Goal: Information Seeking & Learning: Learn about a topic

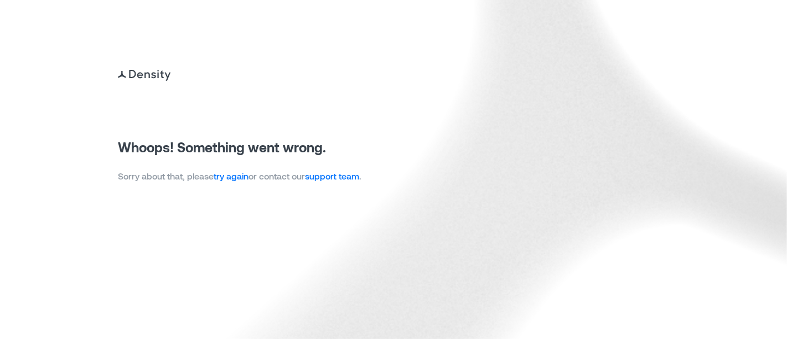
click at [234, 177] on link "try again" at bounding box center [231, 176] width 35 height 11
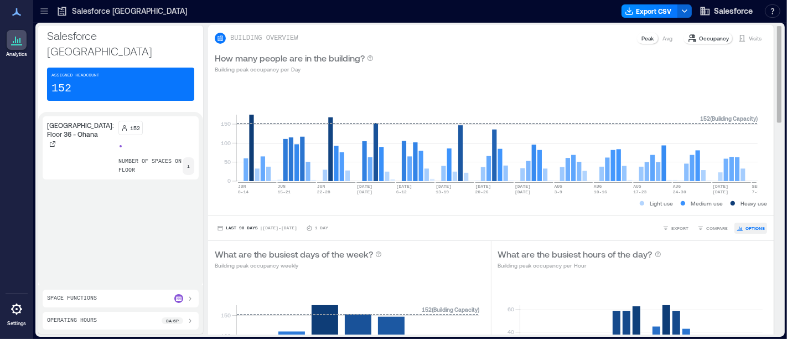
click at [746, 227] on span "OPTIONS" at bounding box center [755, 228] width 19 height 7
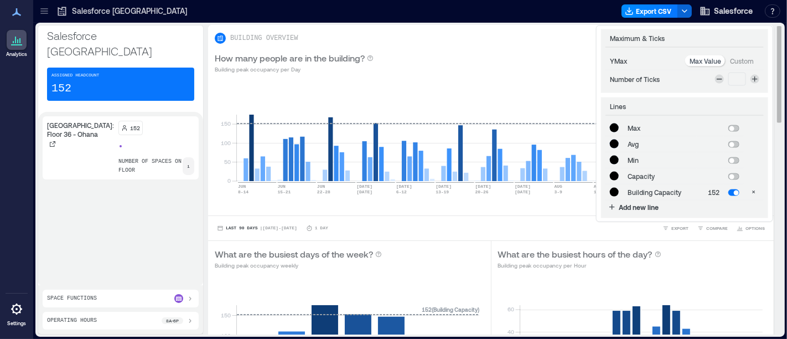
click at [532, 214] on div "0 50 100 150 JUN 8-14 JUN 15-21 JUN 22-28 JUN 29 JUL 5 JUL 6-12 JUL 13-19 JUL 2…" at bounding box center [491, 147] width 566 height 135
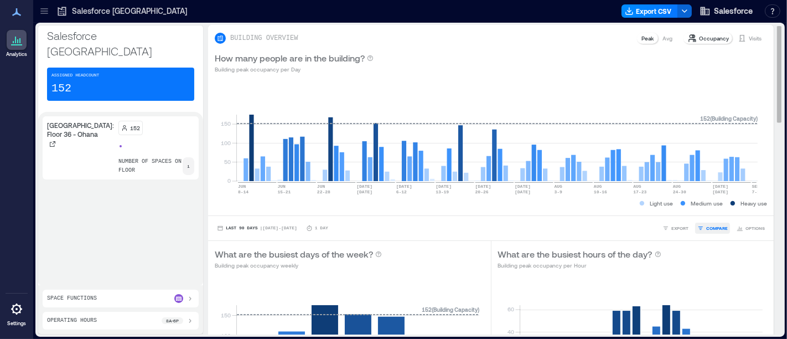
click at [708, 230] on span "COMPARE" at bounding box center [718, 228] width 22 height 7
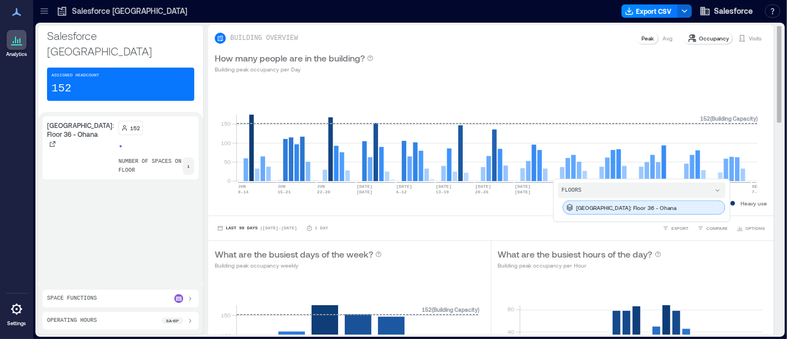
click at [642, 209] on div "[GEOGRAPHIC_DATA]: Floor 36 - Ohana" at bounding box center [644, 207] width 163 height 14
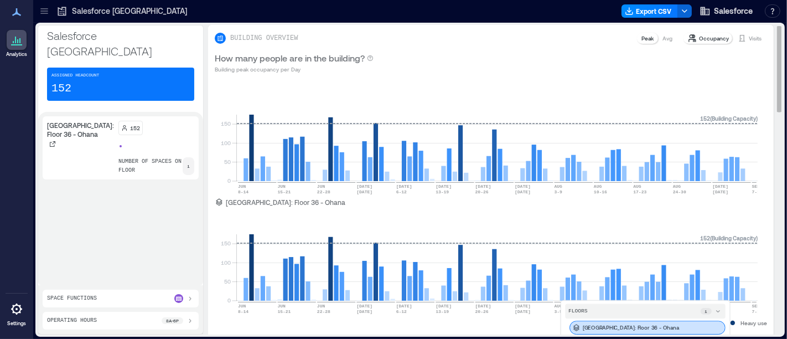
click at [700, 37] on p "Occupancy" at bounding box center [714, 38] width 30 height 9
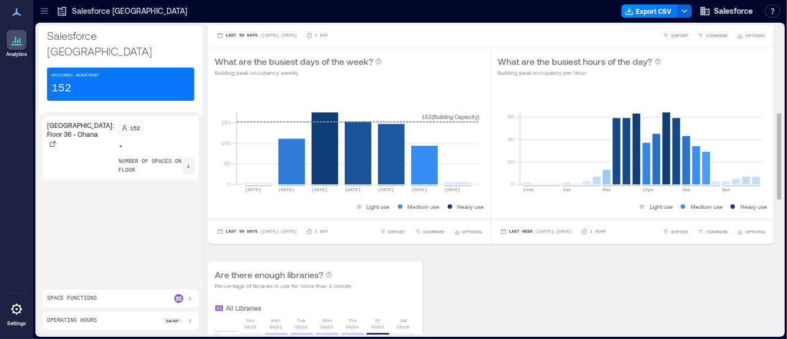
scroll to position [313, 0]
click at [751, 229] on span "OPTIONS" at bounding box center [755, 231] width 19 height 7
click at [543, 231] on span "| Aug 31 - Sep 6" at bounding box center [553, 231] width 37 height 0
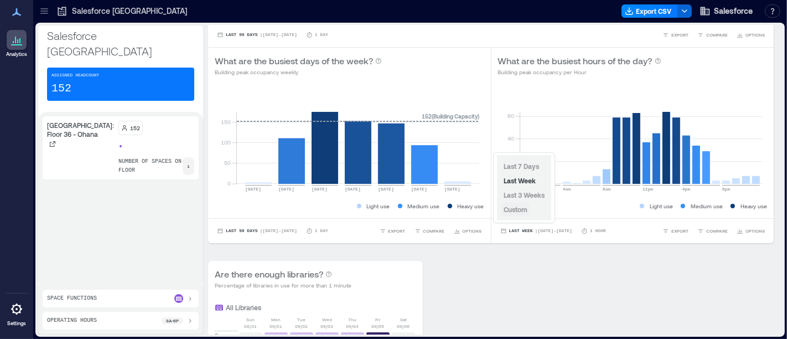
click at [528, 210] on span "Custom" at bounding box center [516, 209] width 24 height 8
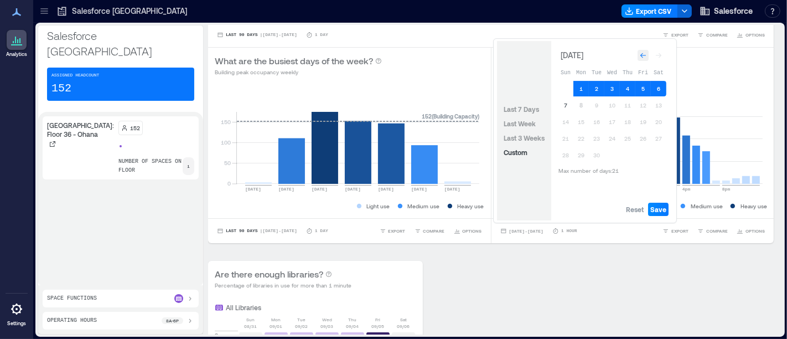
click at [645, 56] on icon "Go to previous month" at bounding box center [643, 55] width 7 height 7
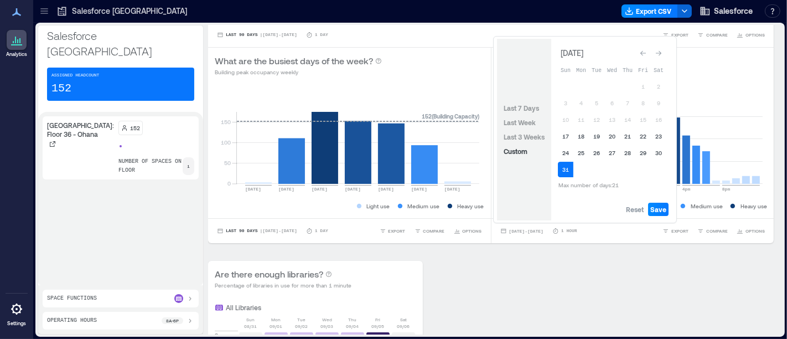
click at [645, 56] on icon "Go to previous month" at bounding box center [643, 53] width 7 height 7
click at [645, 56] on icon "Go to previous month" at bounding box center [643, 55] width 7 height 7
click at [659, 55] on icon "Go to next month" at bounding box center [659, 55] width 7 height 7
click at [642, 59] on div "Go to previous month" at bounding box center [643, 53] width 11 height 11
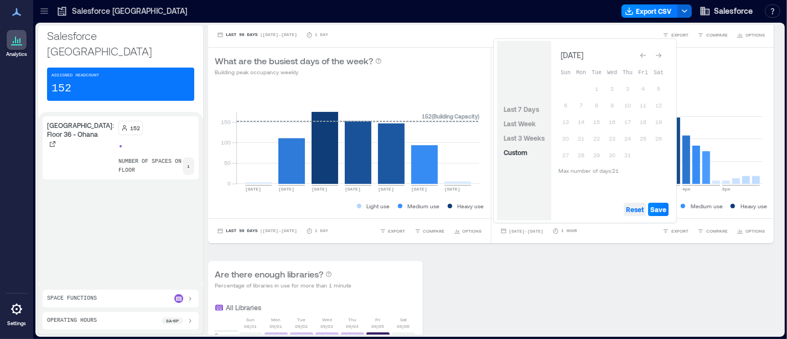
click at [639, 211] on span "Reset" at bounding box center [635, 209] width 18 height 9
click at [641, 55] on icon "Go to previous month" at bounding box center [643, 55] width 7 height 7
click at [565, 87] on button "1" at bounding box center [566, 89] width 16 height 16
click at [659, 123] on button "21" at bounding box center [659, 122] width 16 height 16
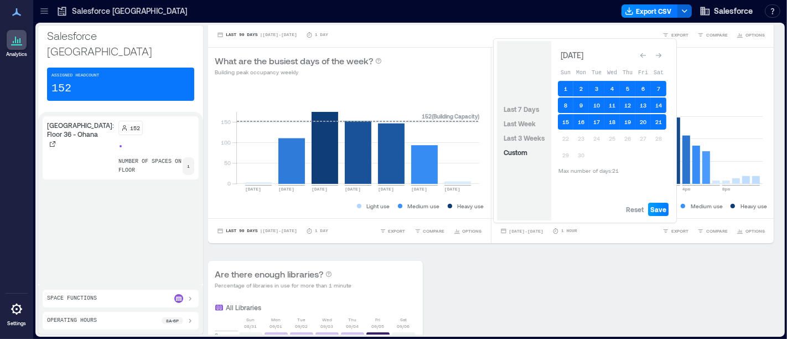
click at [657, 209] on span "Save" at bounding box center [659, 209] width 16 height 9
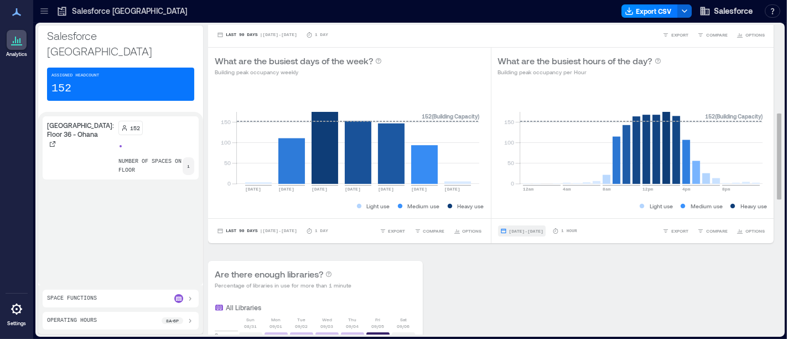
click at [544, 229] on span "Jun 1, 2025 - Jun 21, 2025" at bounding box center [526, 231] width 34 height 5
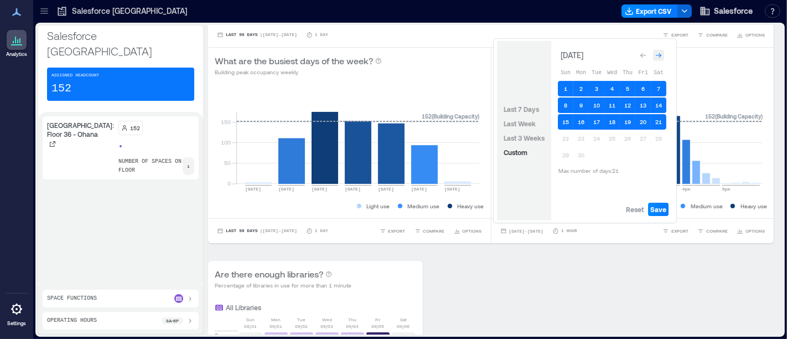
click at [659, 54] on icon "Go to next month" at bounding box center [659, 55] width 7 height 7
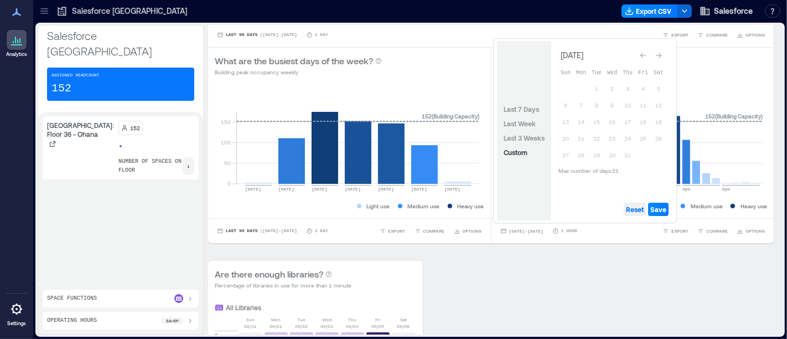
click at [634, 213] on span "Reset" at bounding box center [635, 209] width 18 height 9
click at [596, 87] on button "1" at bounding box center [597, 89] width 16 height 16
click at [580, 136] on button "21" at bounding box center [582, 139] width 16 height 16
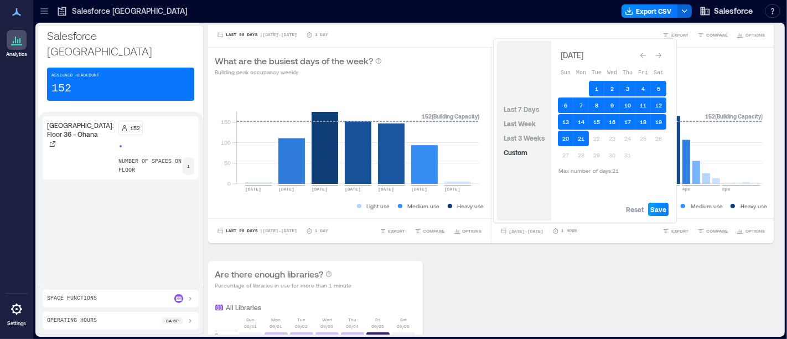
click at [658, 209] on span "Save" at bounding box center [659, 209] width 16 height 9
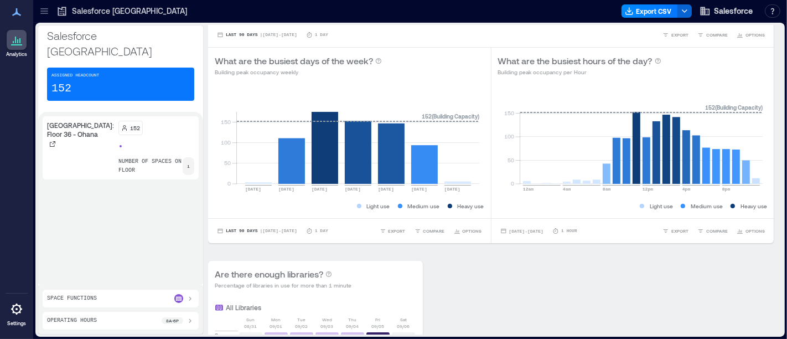
click at [63, 121] on p "[GEOGRAPHIC_DATA]: Floor 36 - Ohana" at bounding box center [80, 130] width 67 height 18
click at [281, 35] on span "| Jun 8 - Sep 7" at bounding box center [278, 35] width 37 height 0
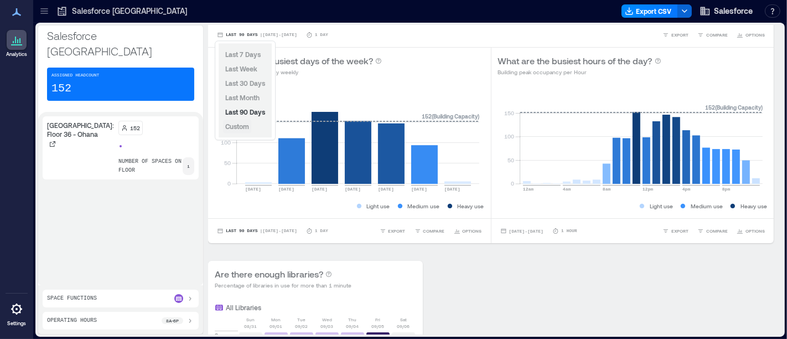
click at [245, 127] on span "Custom" at bounding box center [237, 126] width 24 height 8
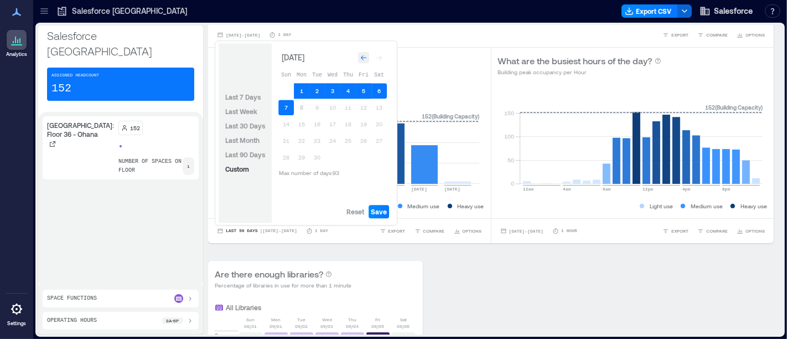
click at [365, 55] on icon "Go to previous month" at bounding box center [363, 57] width 7 height 7
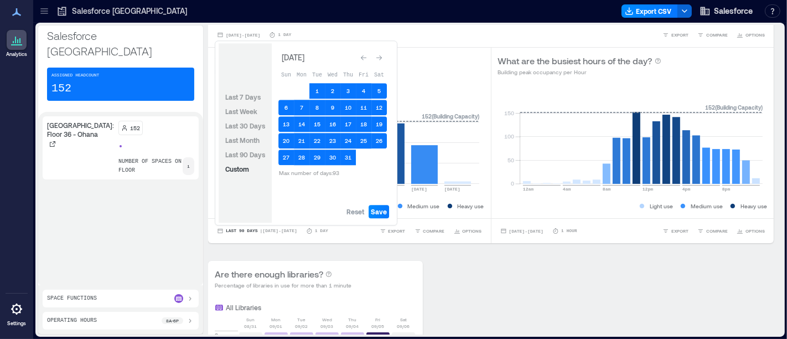
click at [365, 55] on icon "Go to previous month" at bounding box center [363, 57] width 7 height 7
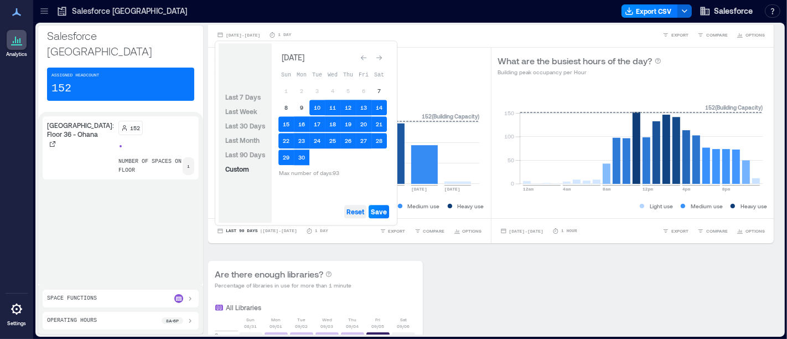
click at [354, 209] on span "Reset" at bounding box center [356, 211] width 18 height 9
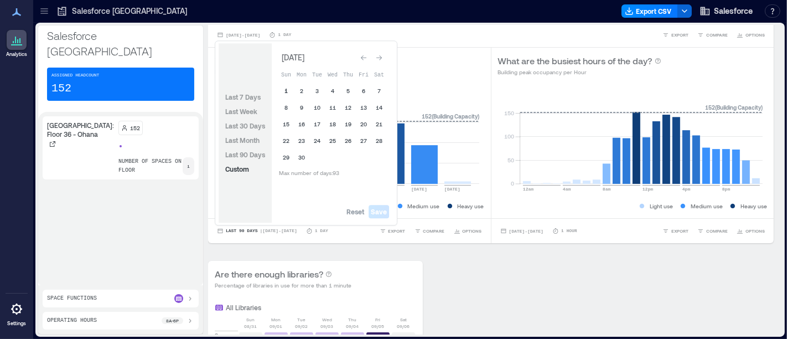
click at [286, 90] on button "1" at bounding box center [287, 91] width 16 height 16
click at [302, 157] on button "30" at bounding box center [302, 158] width 16 height 16
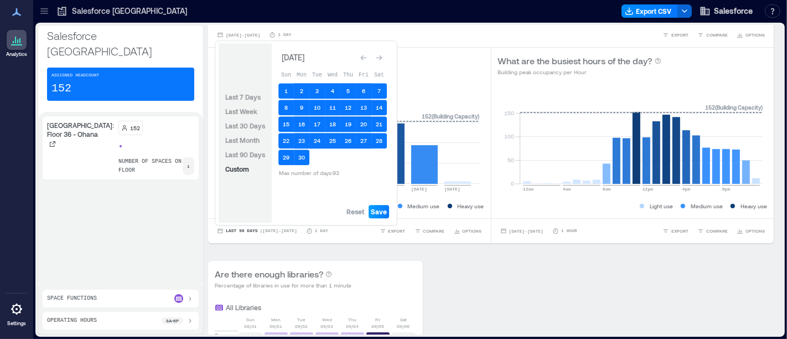
click at [384, 210] on span "Save" at bounding box center [379, 211] width 16 height 9
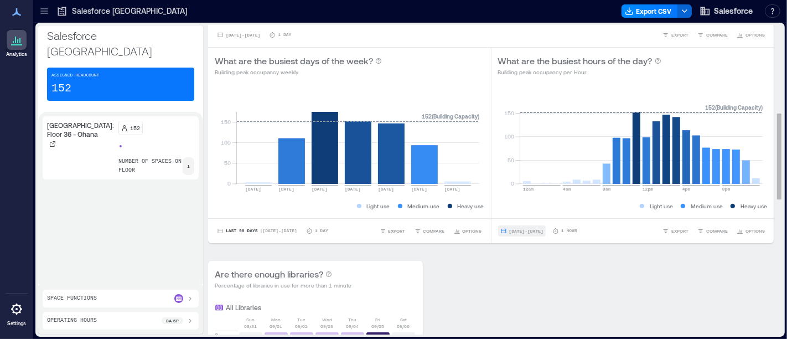
click at [535, 231] on span "Jul 1, 2025 - Jul 21, 2025" at bounding box center [526, 231] width 34 height 5
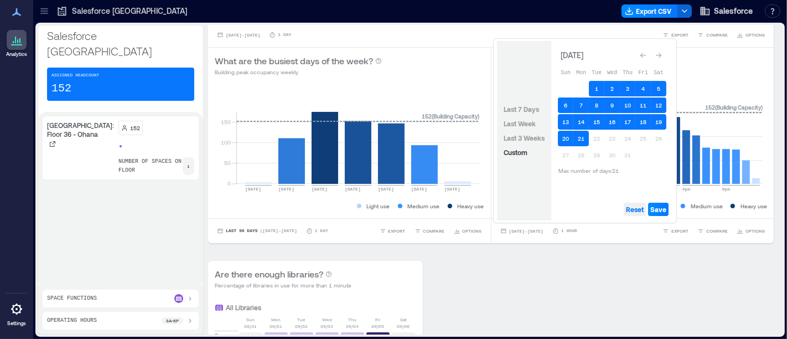
click at [638, 211] on span "Reset" at bounding box center [635, 209] width 18 height 9
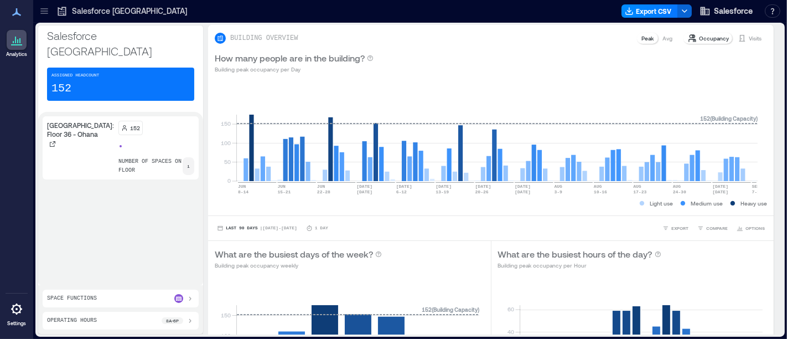
click at [65, 127] on p "[GEOGRAPHIC_DATA]: Floor 36 - Ohana" at bounding box center [80, 130] width 67 height 18
click at [143, 157] on p "number of spaces on floor" at bounding box center [150, 166] width 64 height 18
click at [233, 228] on span "Last 90 Days" at bounding box center [242, 228] width 32 height 0
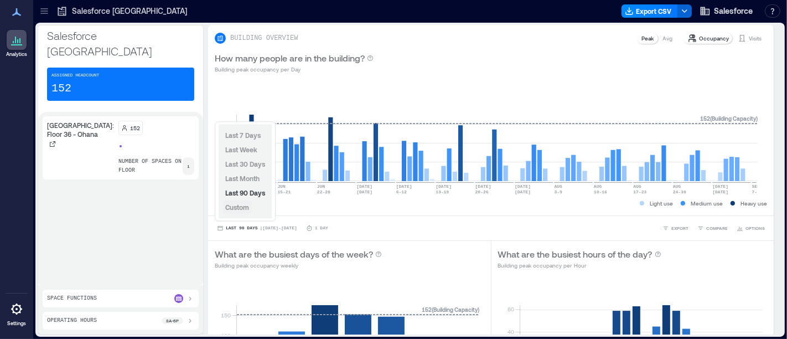
click at [241, 209] on span "Custom" at bounding box center [237, 207] width 24 height 8
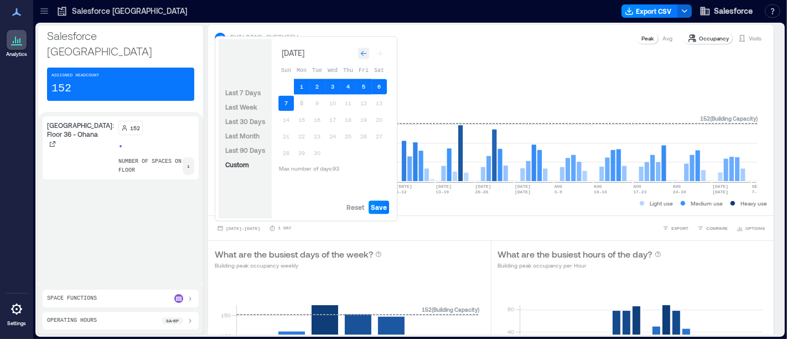
click at [365, 51] on icon "Go to previous month" at bounding box center [363, 53] width 7 height 7
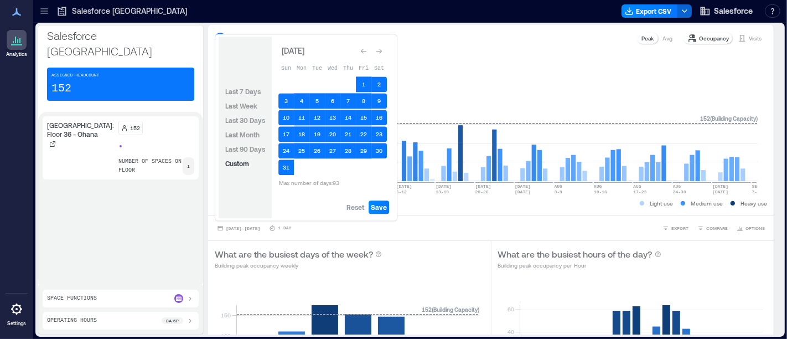
click at [365, 51] on icon "Go to previous month" at bounding box center [363, 51] width 7 height 7
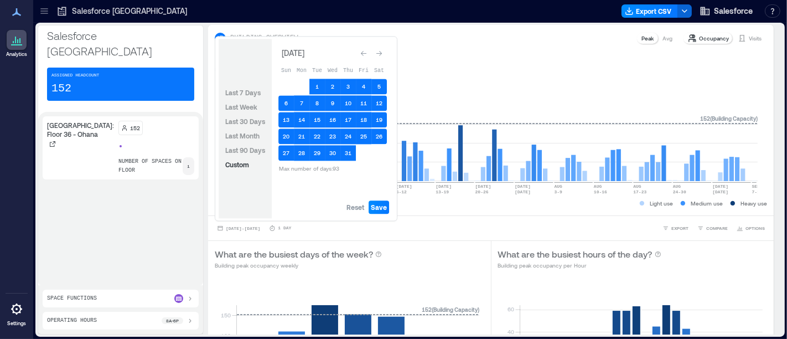
click at [365, 51] on icon "Go to previous month" at bounding box center [363, 53] width 7 height 7
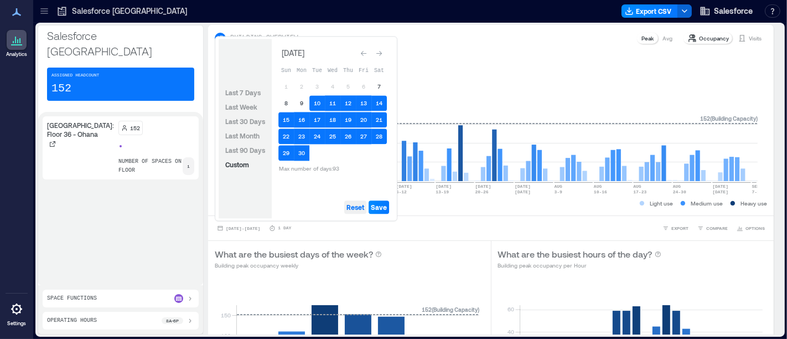
click at [357, 208] on span "Reset" at bounding box center [356, 207] width 18 height 9
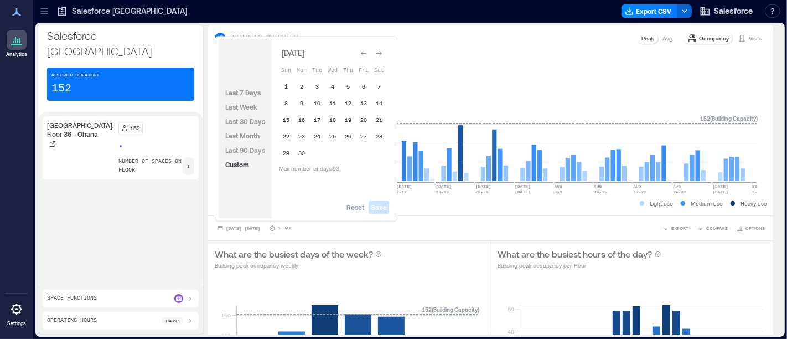
click at [286, 86] on button "1" at bounding box center [287, 87] width 16 height 16
click at [300, 149] on button "30" at bounding box center [302, 153] width 16 height 16
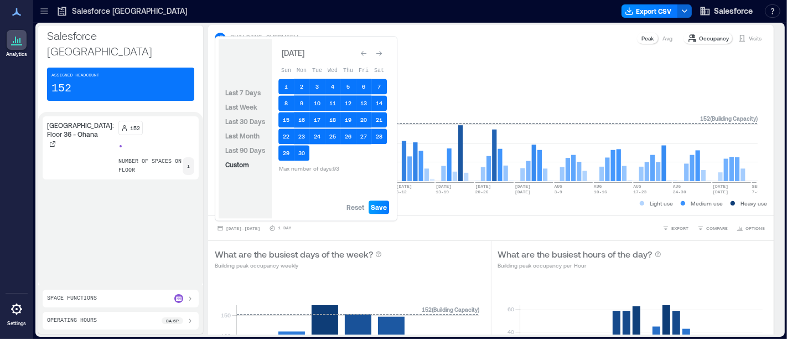
click at [378, 208] on span "Save" at bounding box center [379, 207] width 16 height 9
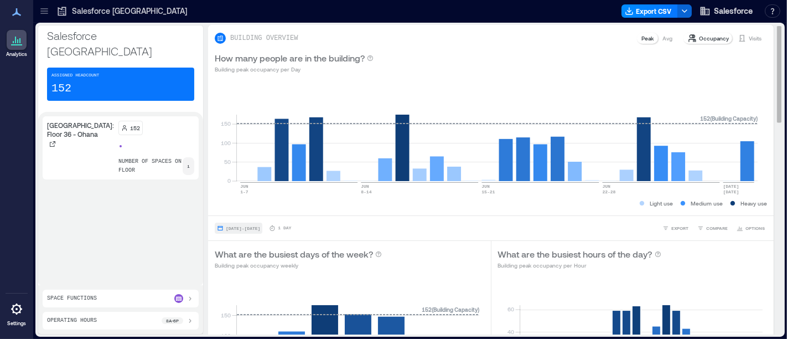
click at [260, 230] on span "[DATE] - [DATE]" at bounding box center [243, 228] width 34 height 5
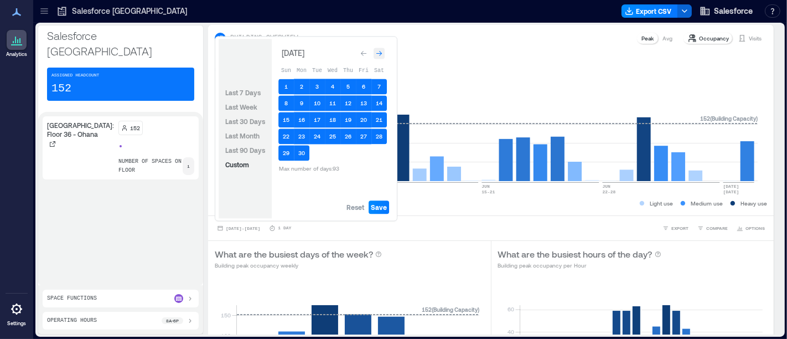
click at [374, 50] on div "Go to next month" at bounding box center [379, 53] width 11 height 11
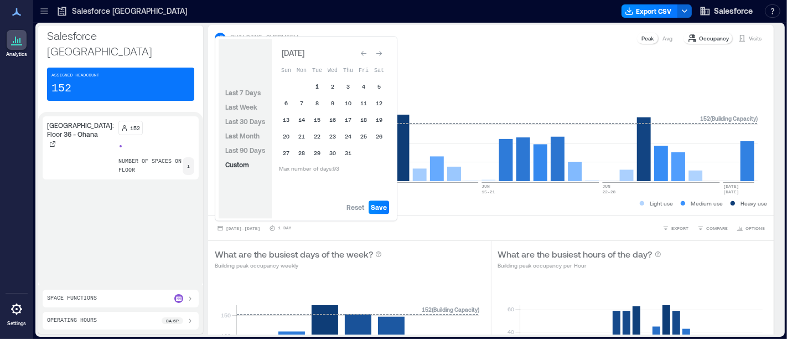
click at [318, 85] on button "1" at bounding box center [318, 87] width 16 height 16
click at [381, 54] on icon "Go to next month" at bounding box center [380, 53] width 6 height 5
click at [288, 167] on button "31" at bounding box center [287, 167] width 16 height 16
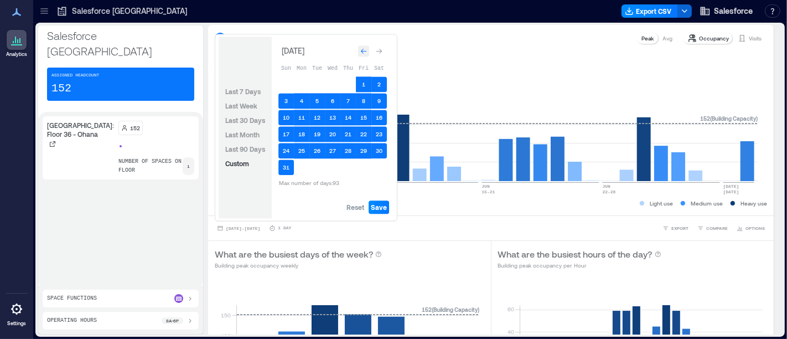
click at [364, 54] on icon "Go to previous month" at bounding box center [364, 51] width 6 height 5
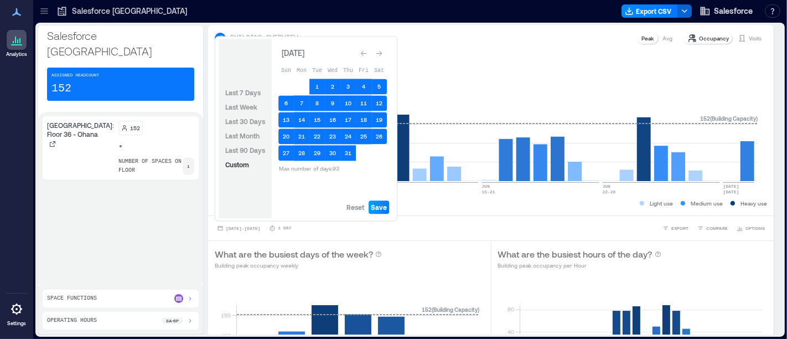
click at [379, 206] on span "Save" at bounding box center [379, 207] width 16 height 9
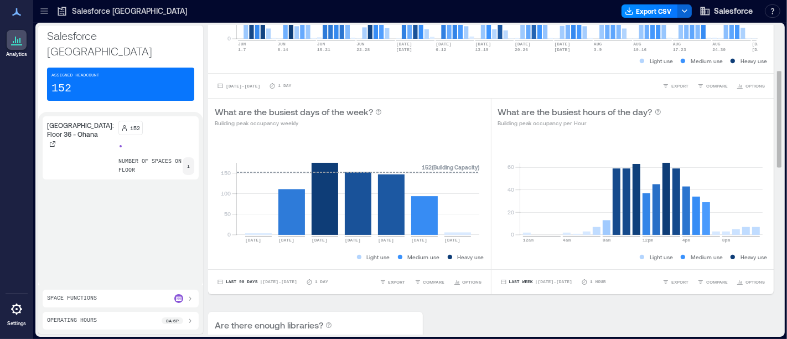
scroll to position [144, 0]
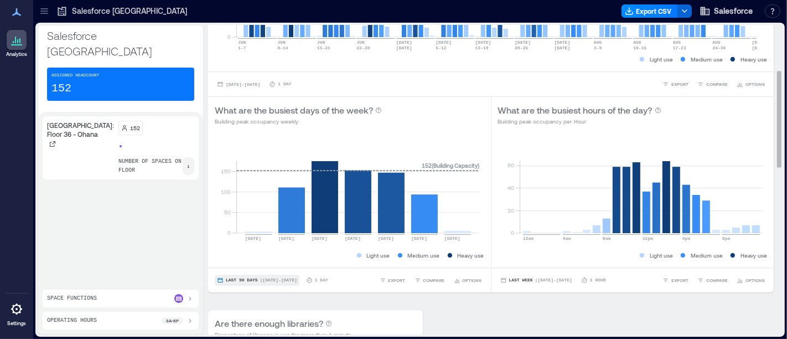
click at [243, 280] on span "Last 90 Days" at bounding box center [242, 280] width 32 height 0
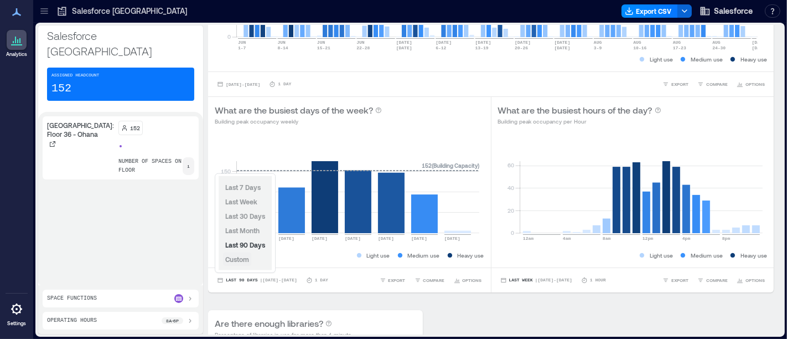
click at [236, 260] on span "Custom" at bounding box center [237, 259] width 24 height 8
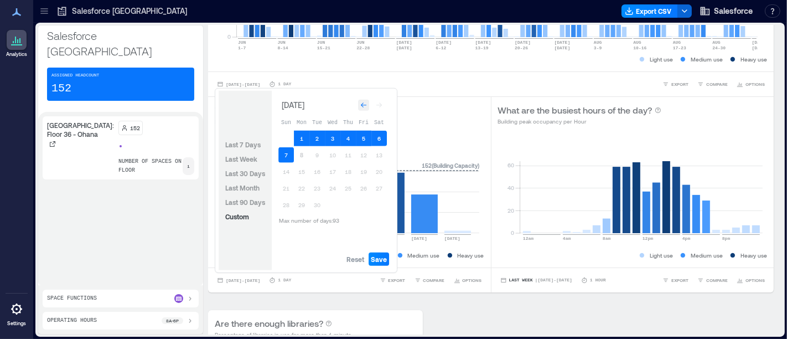
click at [364, 102] on icon "Go to previous month" at bounding box center [363, 105] width 7 height 7
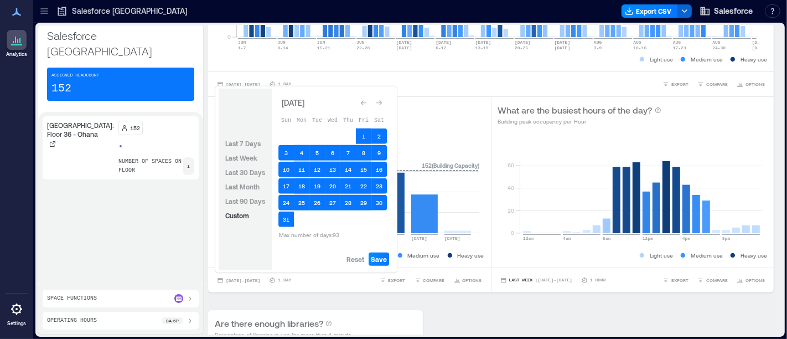
click at [364, 102] on icon "Go to previous month" at bounding box center [363, 103] width 7 height 7
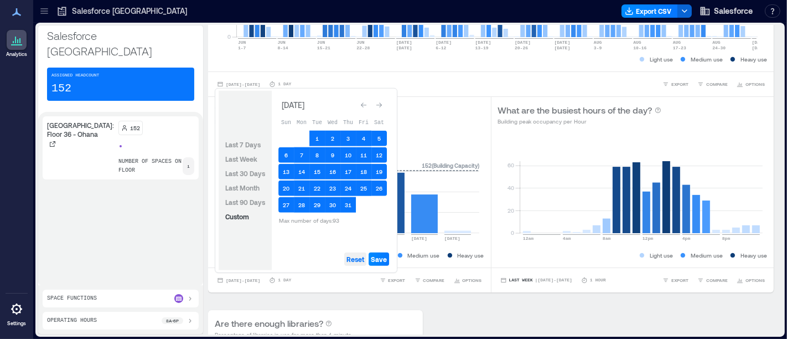
click at [353, 261] on span "Reset" at bounding box center [356, 259] width 18 height 9
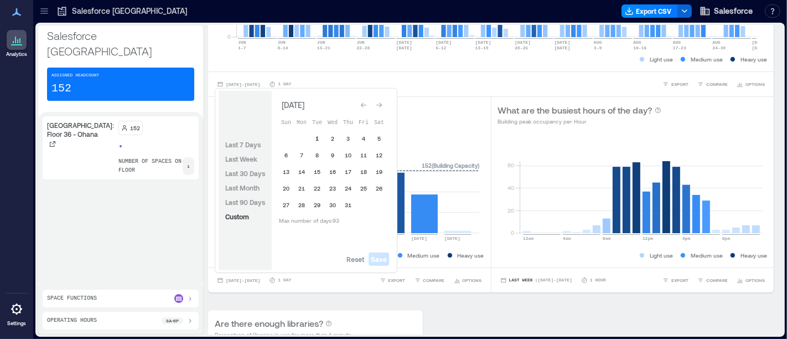
click at [315, 135] on button "1" at bounding box center [318, 139] width 16 height 16
click at [382, 106] on icon "Go to next month" at bounding box center [379, 105] width 7 height 7
click at [288, 220] on button "31" at bounding box center [287, 220] width 16 height 16
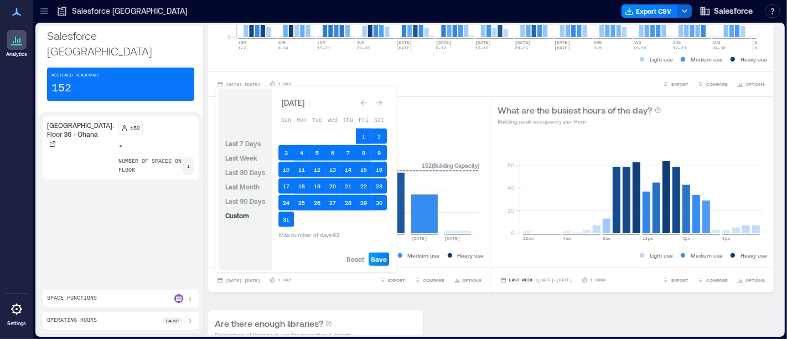
click at [383, 260] on span "Save" at bounding box center [379, 259] width 16 height 9
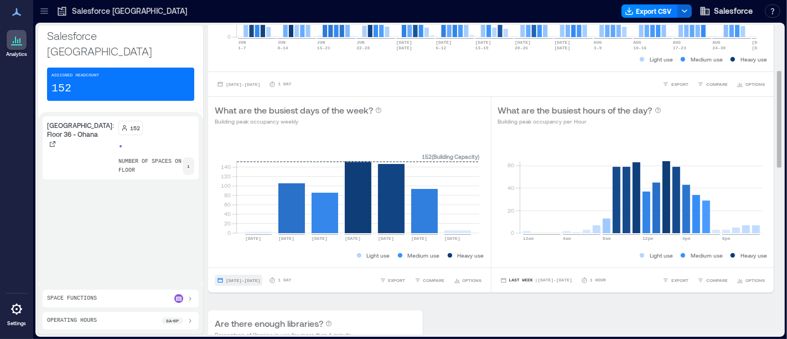
click at [233, 281] on span "[DATE] - [DATE]" at bounding box center [243, 280] width 34 height 5
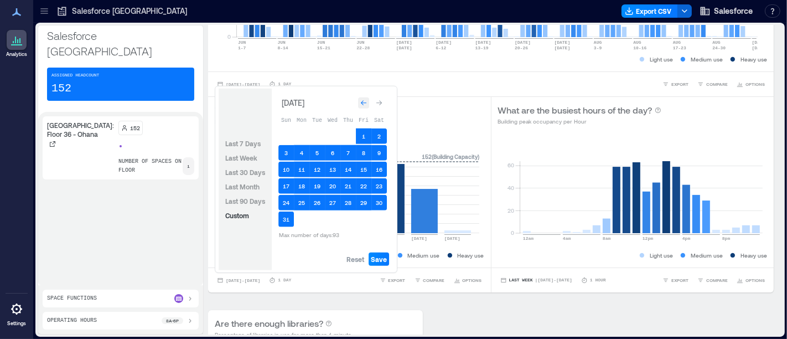
click at [363, 104] on icon "Go to previous month" at bounding box center [363, 103] width 7 height 7
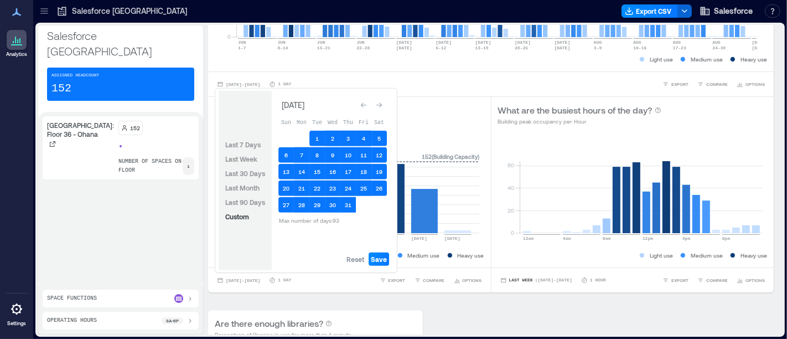
click at [363, 104] on icon "Go to previous month" at bounding box center [363, 105] width 7 height 7
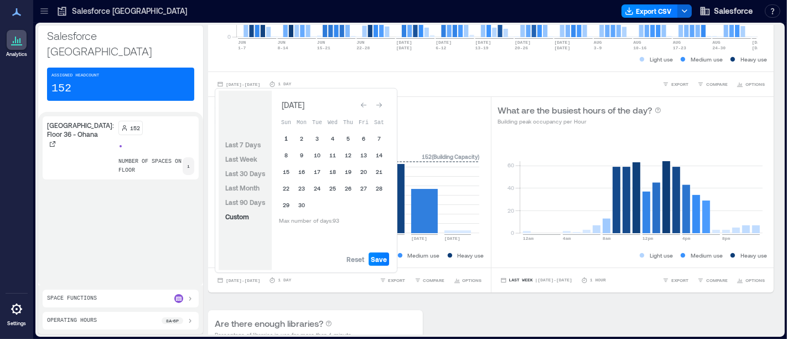
click at [285, 140] on button "1" at bounding box center [287, 139] width 16 height 16
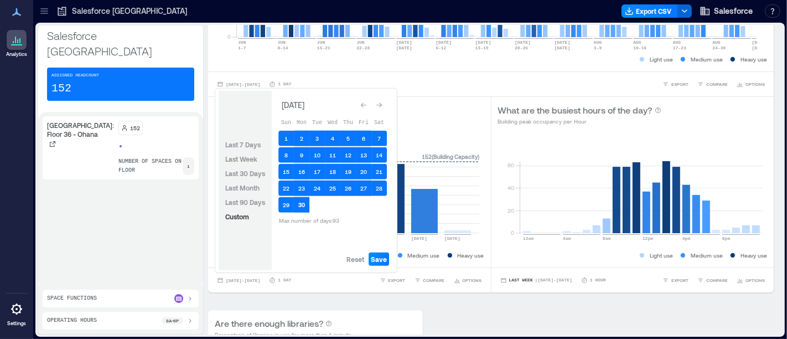
click at [304, 203] on button "30" at bounding box center [302, 205] width 16 height 16
click at [353, 254] on button "Reset" at bounding box center [355, 258] width 22 height 13
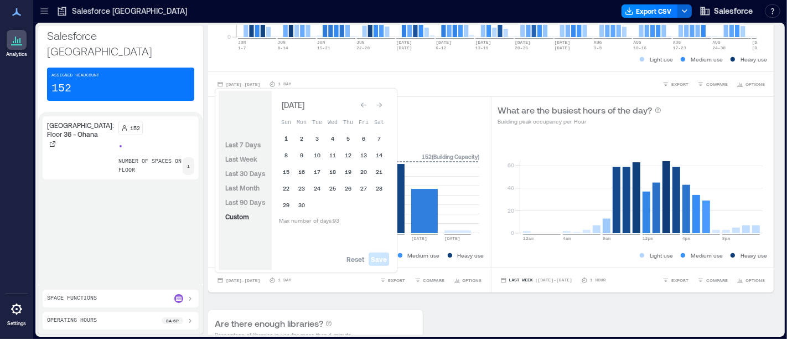
click at [287, 136] on button "1" at bounding box center [287, 139] width 16 height 16
click at [304, 203] on button "30" at bounding box center [302, 205] width 16 height 16
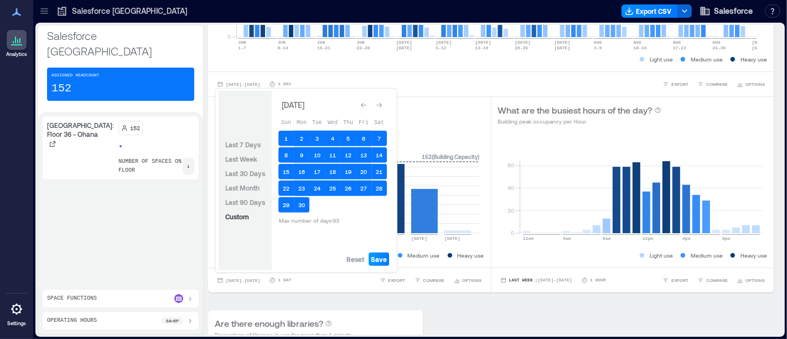
click at [382, 260] on span "Save" at bounding box center [379, 259] width 16 height 9
